Goal: Task Accomplishment & Management: Manage account settings

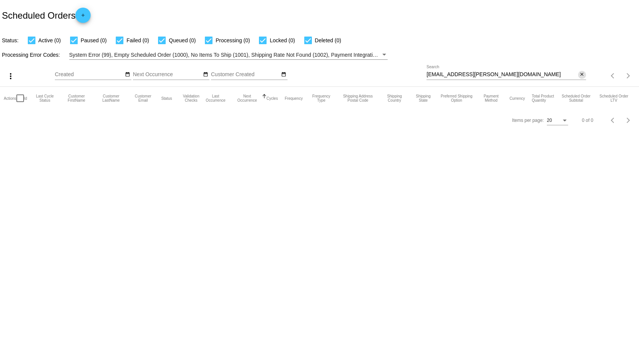
click at [583, 76] on mat-icon "close" at bounding box center [581, 75] width 5 height 6
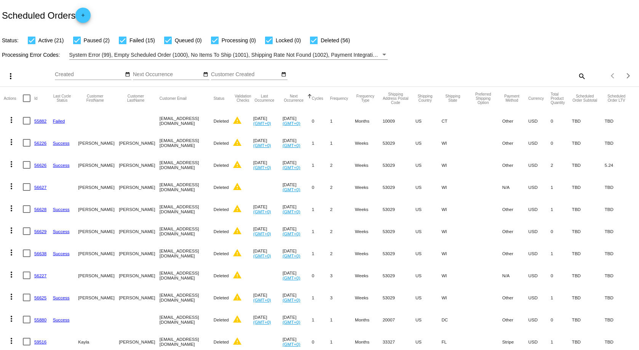
click at [586, 76] on div "Items per page: 20 1 - 20 of 94" at bounding box center [612, 75] width 53 height 21
click at [578, 77] on mat-icon "search" at bounding box center [581, 76] width 9 height 12
click at [266, 39] on div at bounding box center [269, 41] width 8 height 8
click at [268, 44] on input "Locked (0)" at bounding box center [268, 44] width 0 height 0
checkbox input "false"
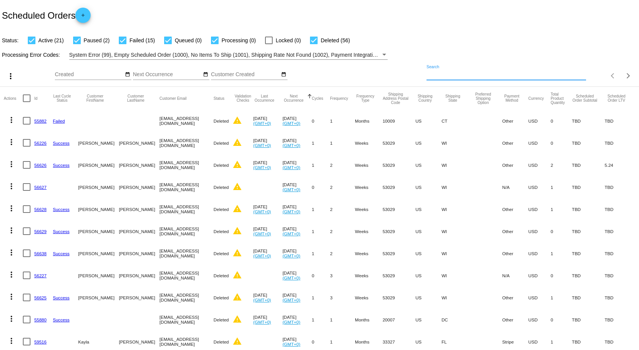
paste input "[EMAIL_ADDRESS][DOMAIN_NAME]"
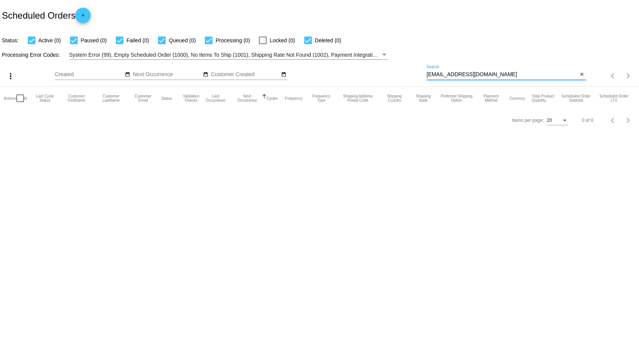
type input "[EMAIL_ADDRESS][DOMAIN_NAME]"
click at [19, 98] on div at bounding box center [20, 98] width 8 height 8
click at [20, 102] on input "checkbox" at bounding box center [20, 102] width 0 height 0
checkbox input "false"
click at [490, 73] on input "[EMAIL_ADDRESS][DOMAIN_NAME]" at bounding box center [501, 75] width 151 height 6
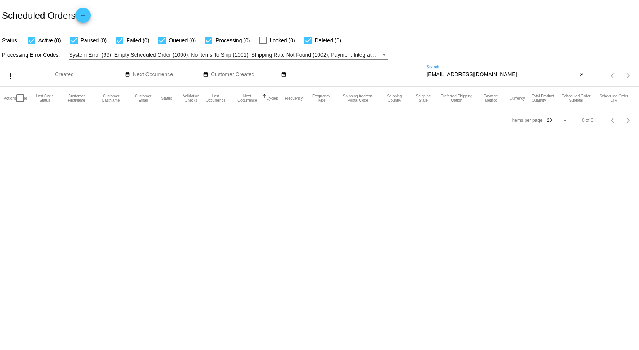
click at [11, 75] on mat-icon "more_vert" at bounding box center [10, 76] width 9 height 9
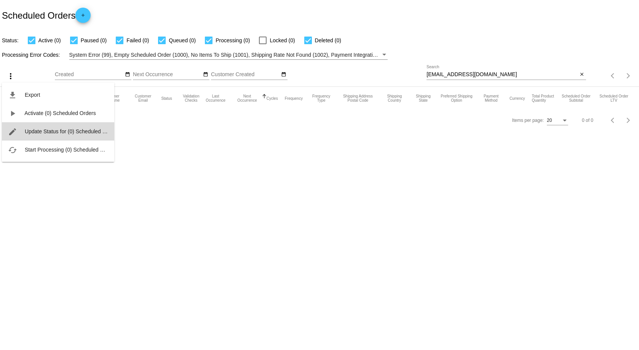
click at [35, 132] on span "Update Status for (0) Scheduled Orders" at bounding box center [72, 131] width 94 height 6
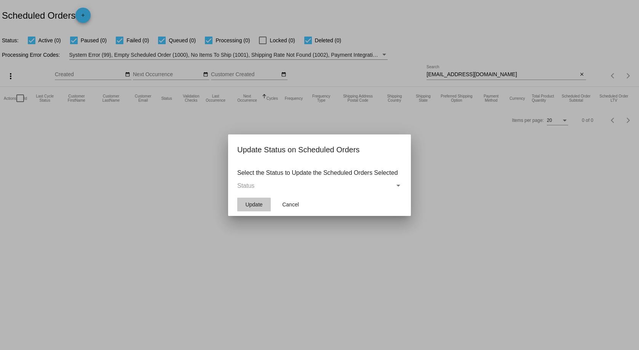
click at [262, 205] on span "Update" at bounding box center [253, 204] width 17 height 6
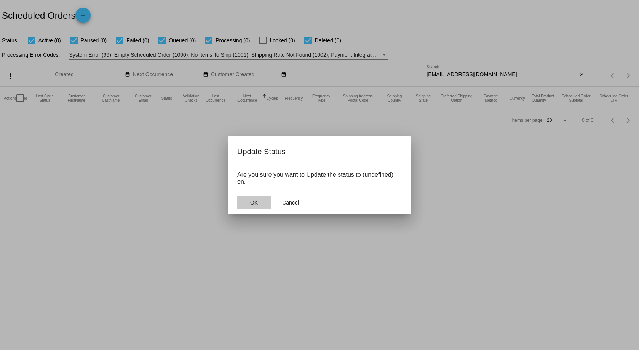
click at [260, 203] on button "OK" at bounding box center [253, 203] width 33 height 14
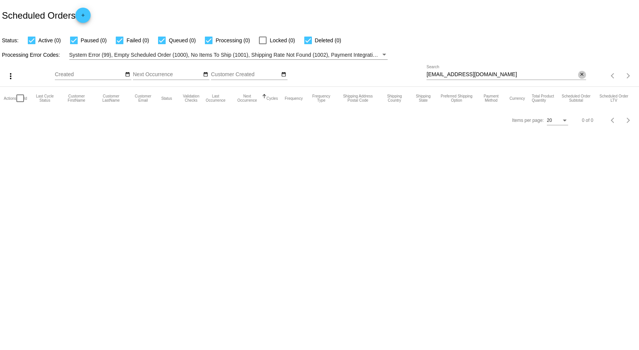
click at [584, 74] on mat-icon "close" at bounding box center [581, 75] width 5 height 6
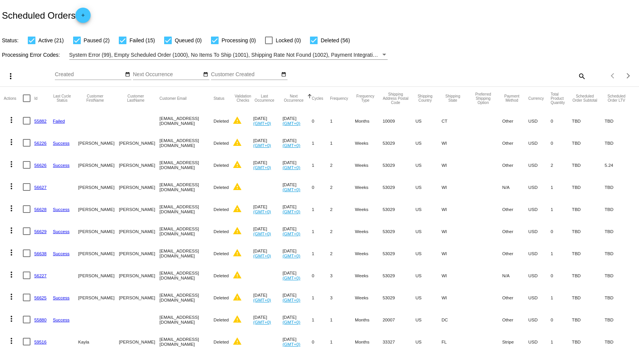
click at [586, 77] on div "Items per page: 20 1 - 20 of 94" at bounding box center [612, 75] width 53 height 21
click at [577, 77] on mat-icon "search" at bounding box center [581, 76] width 9 height 12
click at [442, 75] on input "Search" at bounding box center [505, 75] width 159 height 6
type input "Chris Magee"
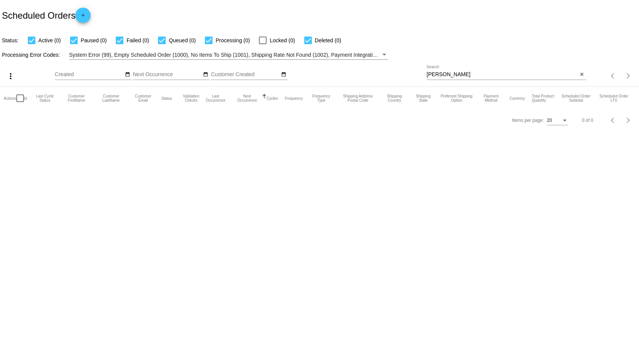
click at [122, 41] on div at bounding box center [120, 41] width 8 height 8
click at [120, 44] on input "Failed (0)" at bounding box center [119, 44] width 0 height 0
checkbox input "false"
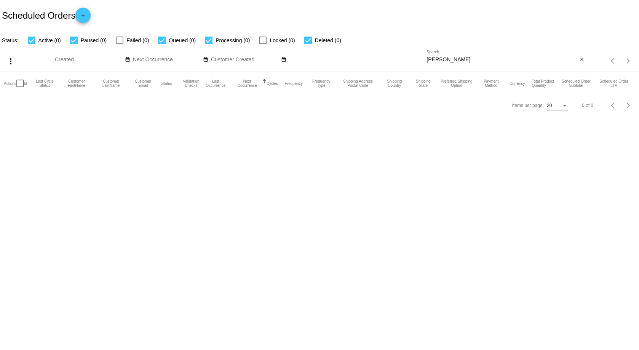
click at [122, 41] on app-dashboard-scheduled-orders "Scheduled Orders add Status: Active (0) Paused (0) Failed (0) Queued (0) Proces…" at bounding box center [319, 58] width 639 height 116
click at [83, 14] on mat-icon "add" at bounding box center [82, 17] width 9 height 9
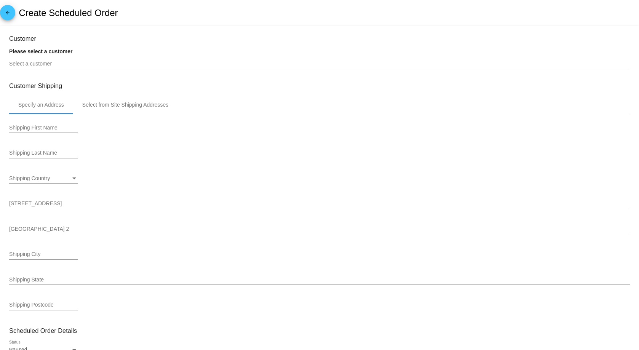
type input "10/2/2025"
click at [9, 11] on mat-icon "arrow_back" at bounding box center [7, 14] width 9 height 9
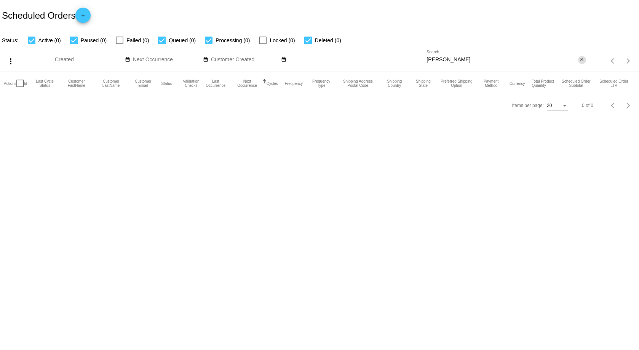
click at [582, 61] on mat-icon "close" at bounding box center [581, 60] width 5 height 6
click at [581, 61] on app-dashboard-scheduled-orders "Scheduled Orders add Status: Active (0) Paused (0) Failed (0) Queued (0) Proces…" at bounding box center [319, 58] width 639 height 116
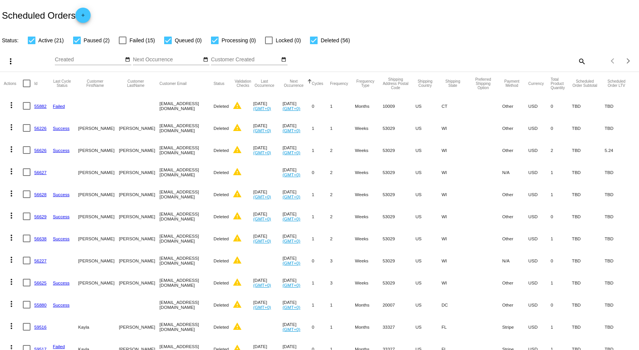
click at [577, 62] on mat-icon "search" at bounding box center [581, 61] width 9 height 12
paste input "984166 Shipping address:"
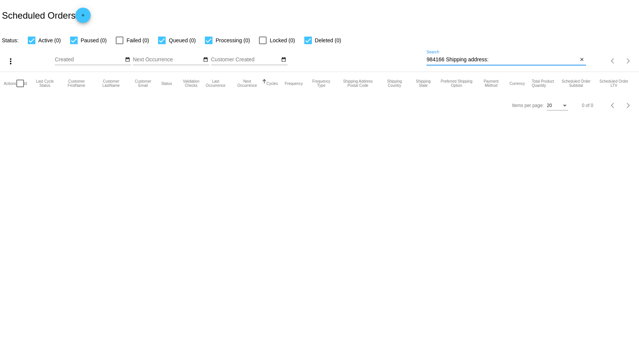
click at [500, 61] on input "984166 Shipping address:" at bounding box center [501, 60] width 151 height 6
type input "984166"
click at [580, 59] on mat-icon "close" at bounding box center [581, 60] width 5 height 6
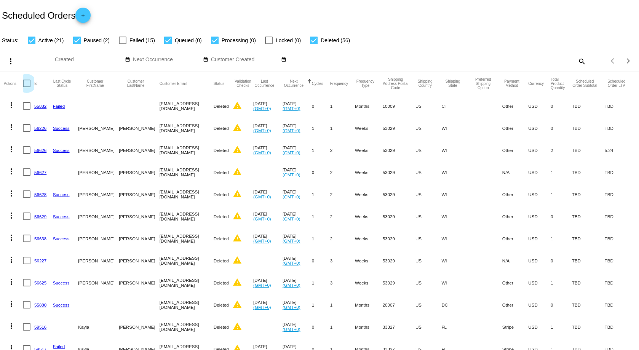
click at [28, 83] on div at bounding box center [27, 84] width 8 height 8
click at [27, 87] on input "checkbox" at bounding box center [26, 87] width 0 height 0
checkbox input "true"
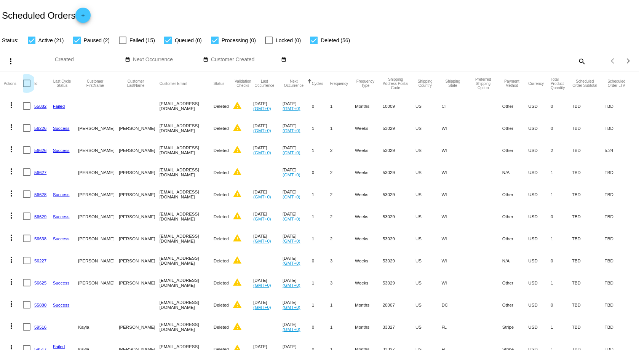
checkbox input "true"
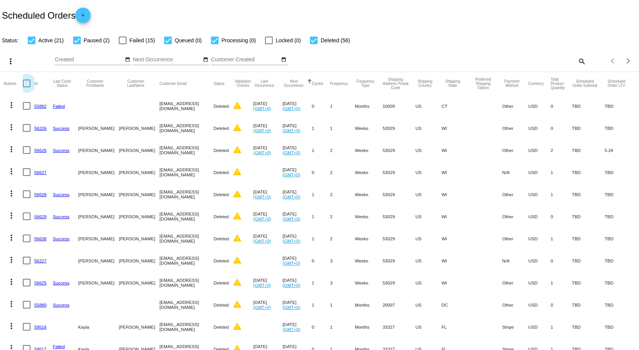
checkbox input "true"
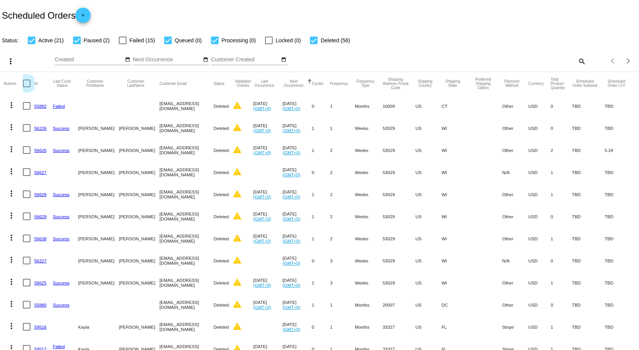
checkbox input "true"
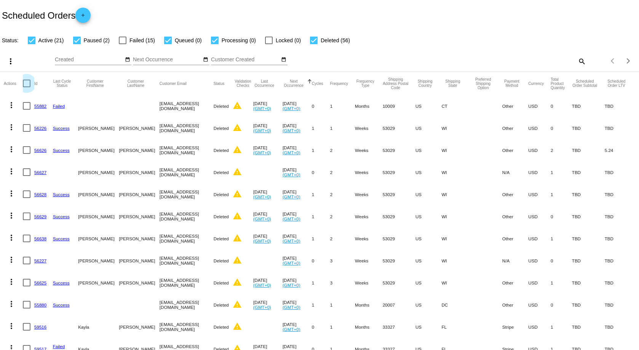
checkbox input "true"
click at [577, 61] on mat-icon "search" at bounding box center [581, 61] width 9 height 12
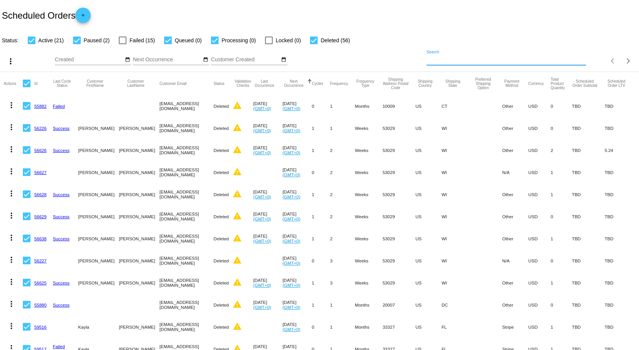
paste input "984166 Shipping address:"
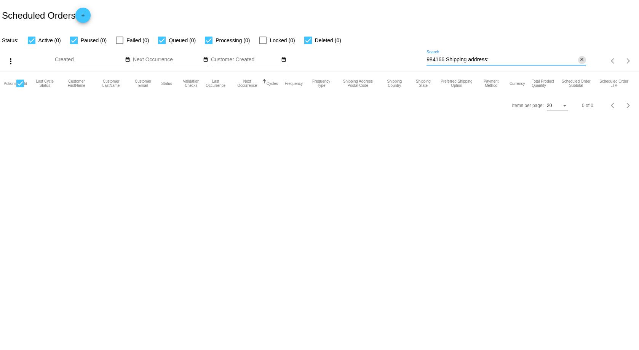
type input "984166 Shipping address:"
click at [581, 59] on mat-icon "close" at bounding box center [581, 60] width 5 height 6
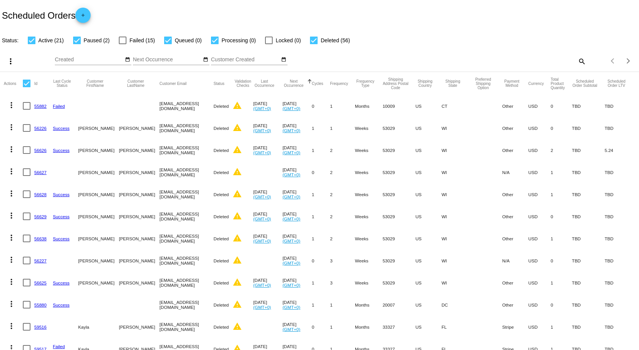
click at [578, 61] on mat-icon "search" at bounding box center [581, 61] width 9 height 12
paste input "[EMAIL_ADDRESS][DOMAIN_NAME]"
type input "[EMAIL_ADDRESS][DOMAIN_NAME]"
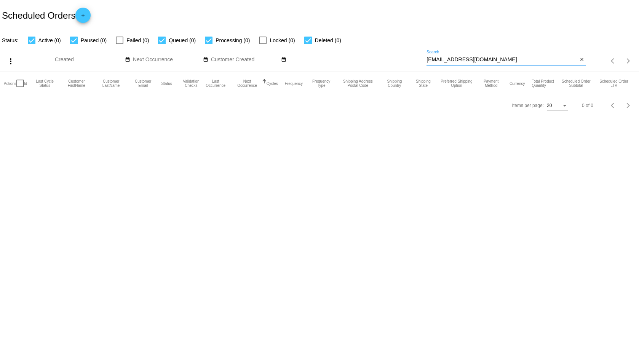
click at [497, 57] on input "[EMAIL_ADDRESS][DOMAIN_NAME]" at bounding box center [501, 60] width 151 height 6
